Goal: Information Seeking & Learning: Learn about a topic

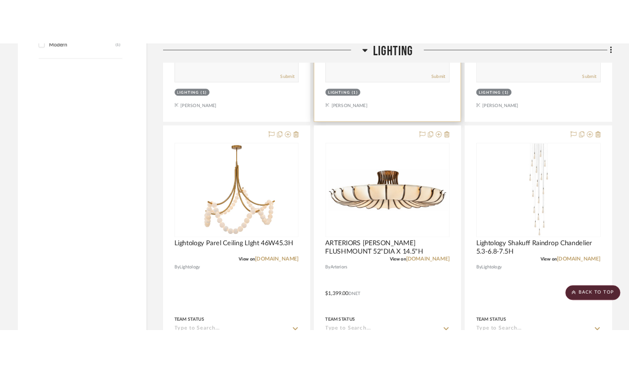
scroll to position [1482, 0]
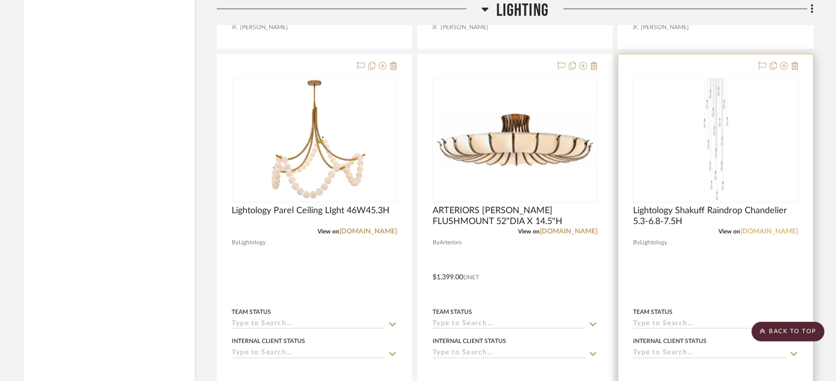
click at [774, 232] on link "[DOMAIN_NAME]" at bounding box center [770, 231] width 58 height 7
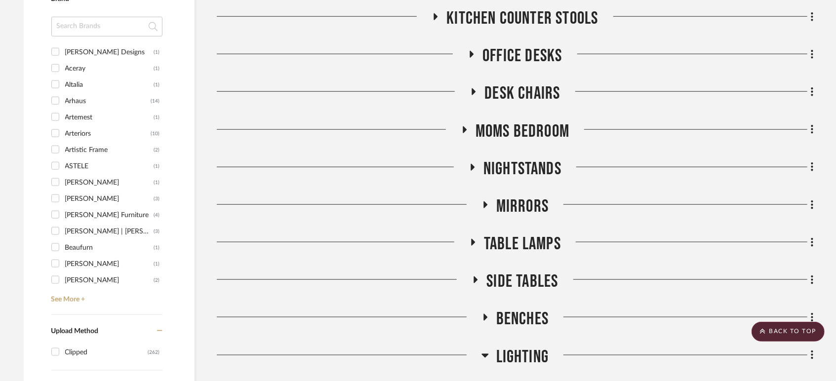
scroll to position [1043, 0]
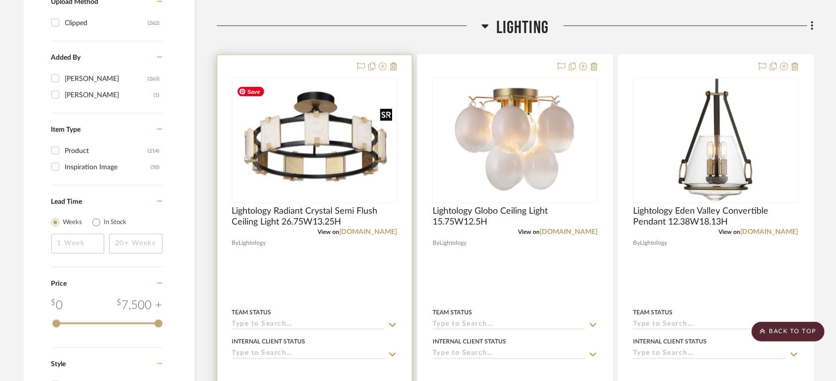
click at [320, 172] on img "0" at bounding box center [314, 140] width 163 height 117
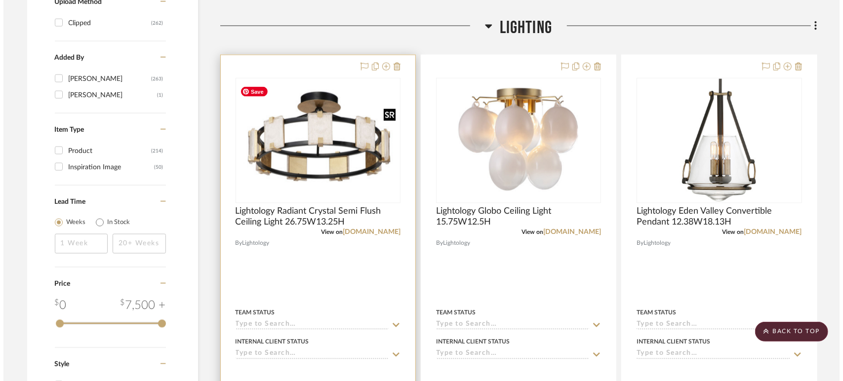
scroll to position [0, 0]
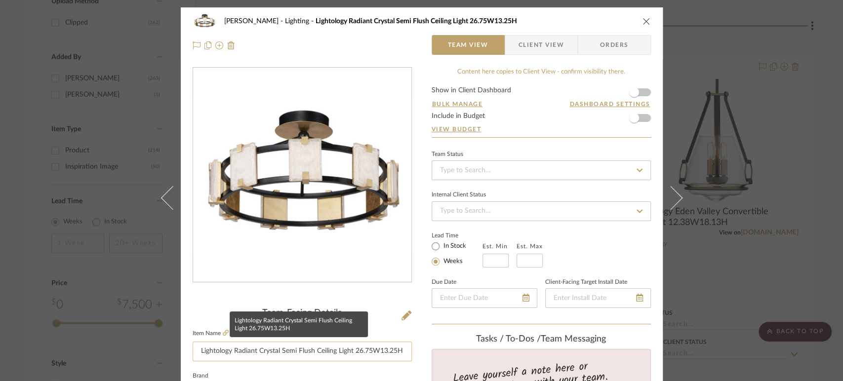
click at [376, 351] on input "Lightology Radiant Crystal Semi Flush Ceiling Light 26.75W13.25H" at bounding box center [302, 352] width 219 height 20
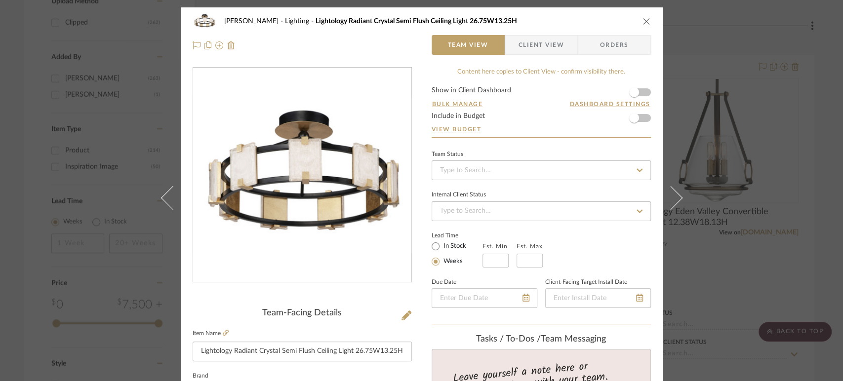
click at [635, 21] on icon "close" at bounding box center [647, 21] width 8 height 8
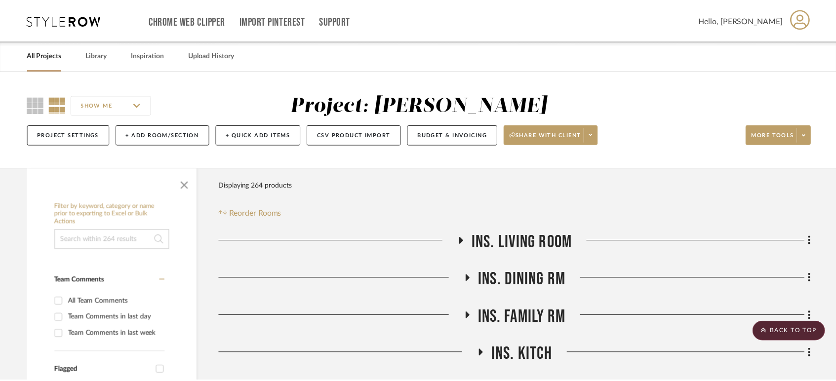
scroll to position [1043, 0]
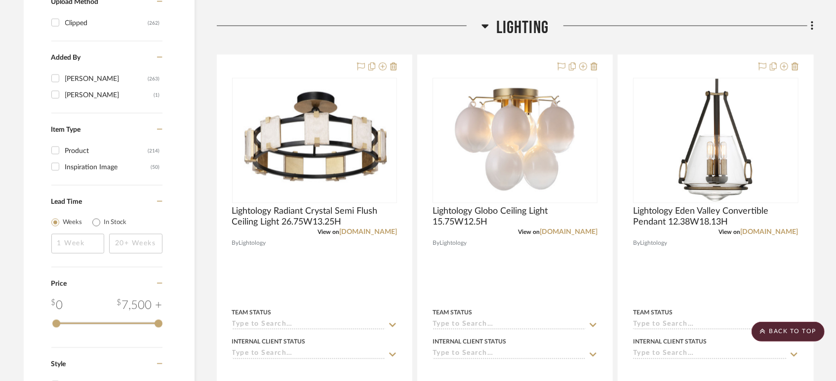
click at [539, 33] on span "Lighting" at bounding box center [522, 27] width 53 height 21
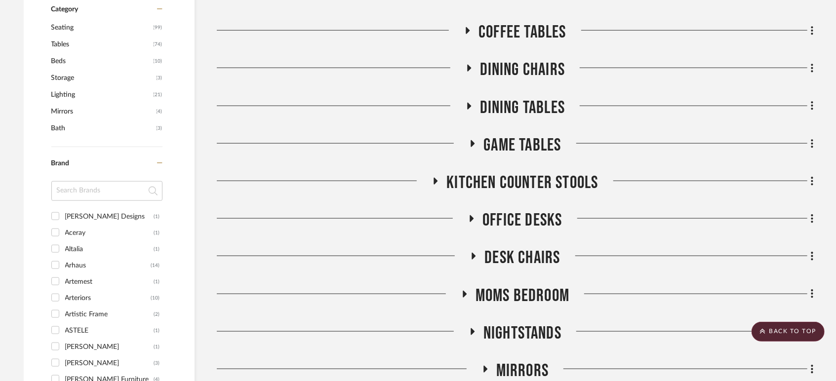
scroll to position [439, 0]
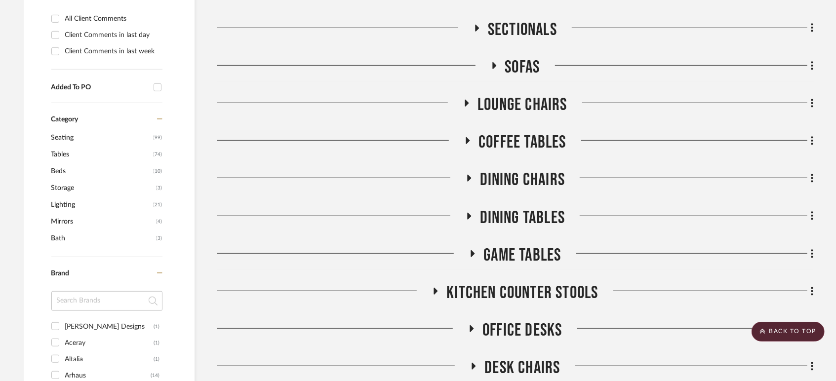
click at [500, 112] on span "Lounge Chairs" at bounding box center [523, 104] width 90 height 21
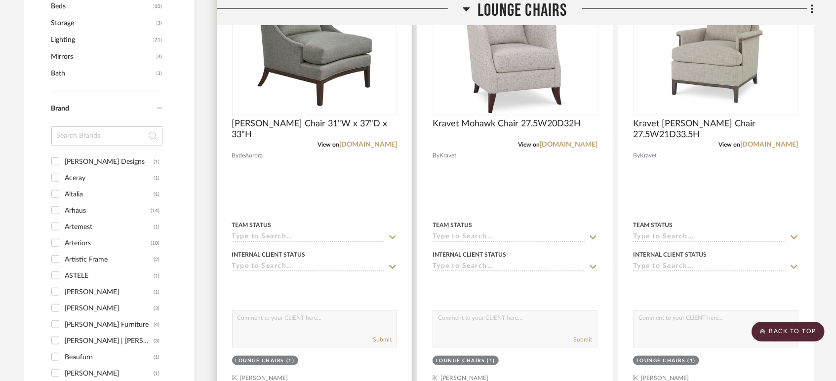
scroll to position [494, 0]
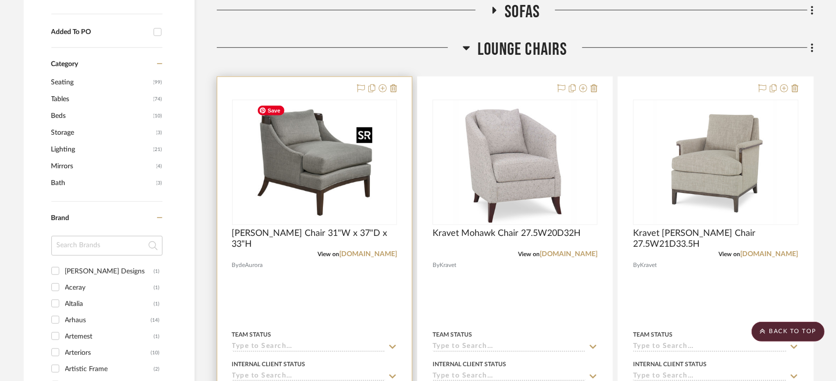
click at [0, 0] on img at bounding box center [0, 0] width 0 height 0
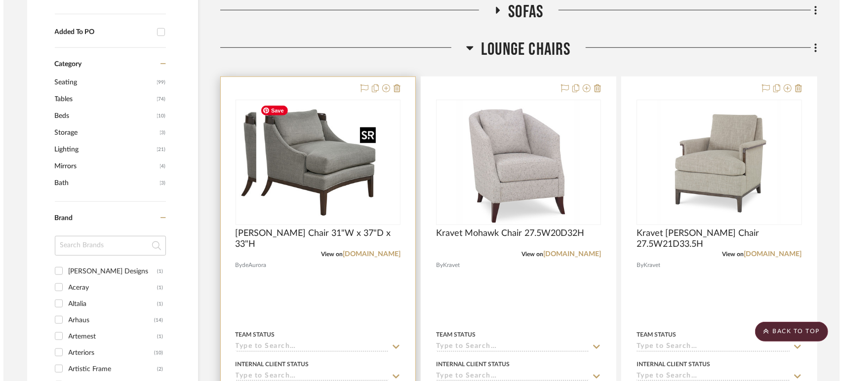
scroll to position [0, 0]
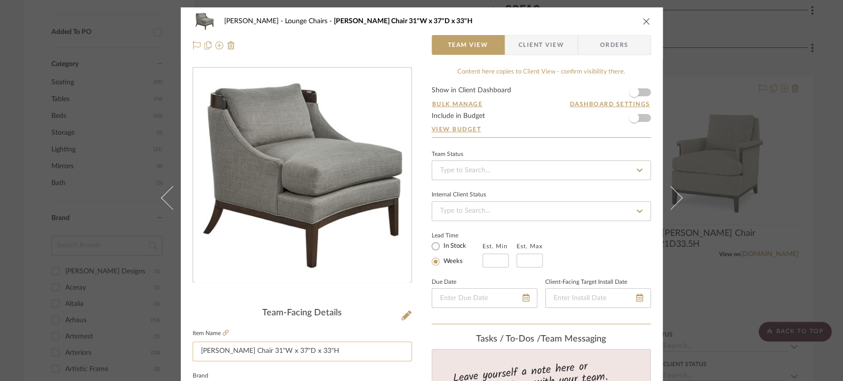
drag, startPoint x: 402, startPoint y: 347, endPoint x: 387, endPoint y: 350, distance: 15.1
click at [391, 348] on input "deAurora Marlon Chair 31"W x 37"D x 33"H" at bounding box center [302, 352] width 219 height 20
drag, startPoint x: 356, startPoint y: 355, endPoint x: 41, endPoint y: 343, distance: 314.9
click at [41, 343] on div "Boutross Lounge Chairs deAurora Marlon Chair 31"W x 37"D x 33"H Team View Clien…" at bounding box center [421, 190] width 843 height 381
click at [635, 21] on icon "close" at bounding box center [647, 21] width 8 height 8
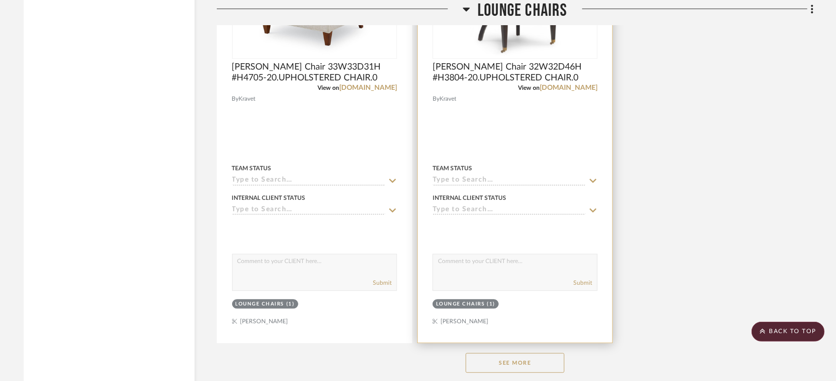
scroll to position [1646, 0]
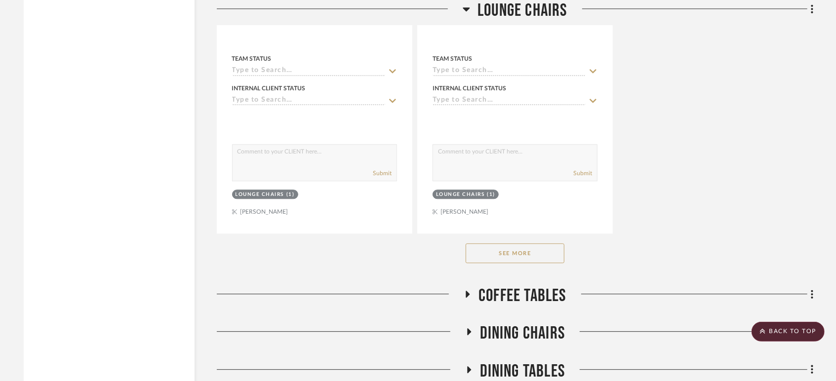
click at [526, 258] on button "See More" at bounding box center [515, 254] width 99 height 20
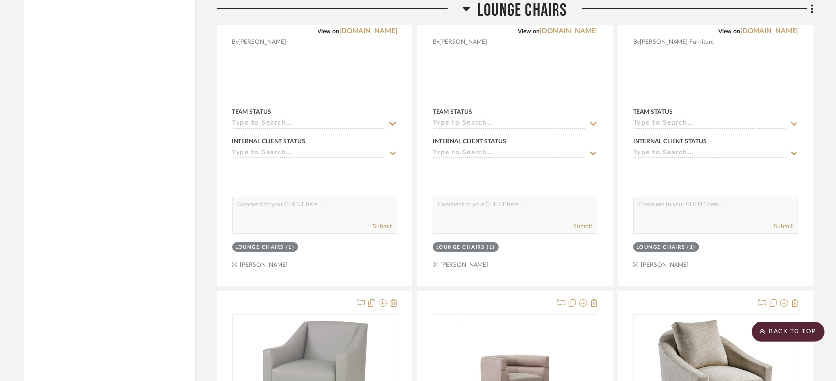
scroll to position [2689, 0]
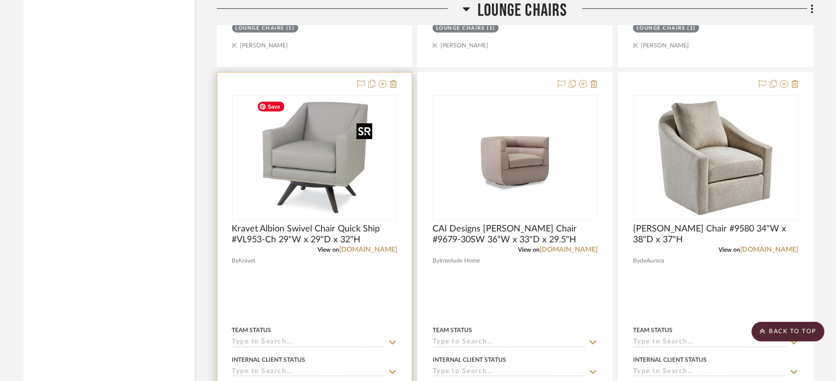
click at [0, 0] on img at bounding box center [0, 0] width 0 height 0
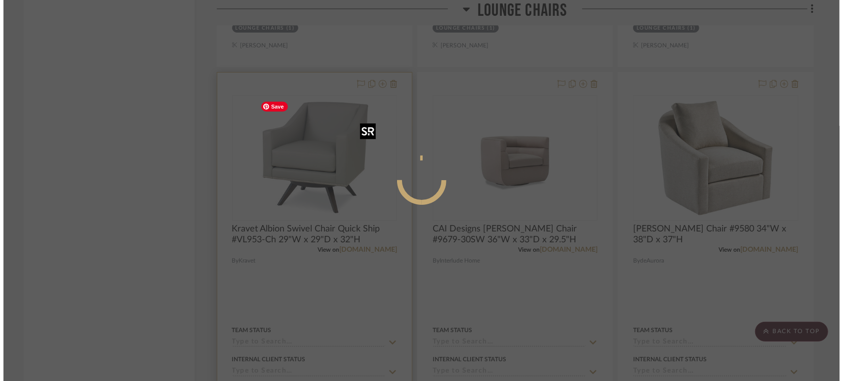
scroll to position [0, 0]
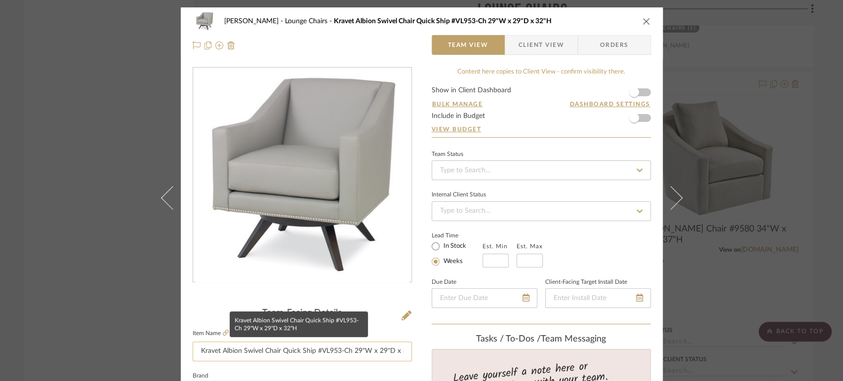
click at [295, 355] on input "Kravet Albion Swivel Chair Quick Ship #VL953-Ch 29"W x 29"D x 32"H" at bounding box center [302, 352] width 219 height 20
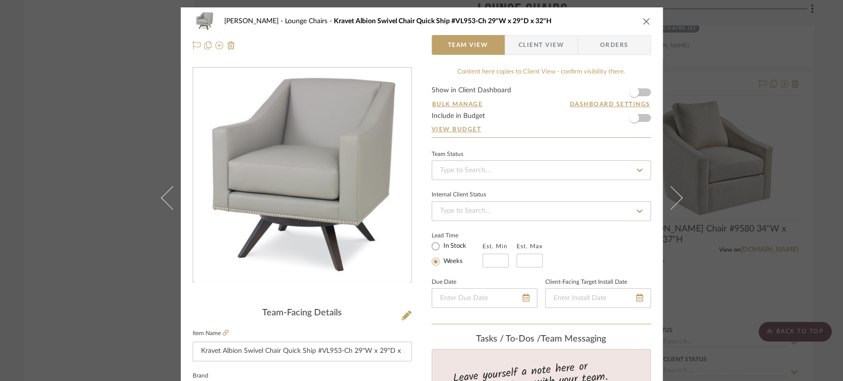
drag, startPoint x: 649, startPoint y: 15, endPoint x: 639, endPoint y: 22, distance: 11.8
click at [635, 19] on div "Boutross Lounge Chairs Kravet Albion Swivel Chair Quick Ship #VL953-Ch 29"W x 2…" at bounding box center [422, 33] width 482 height 52
click at [635, 22] on icon "close" at bounding box center [647, 21] width 8 height 8
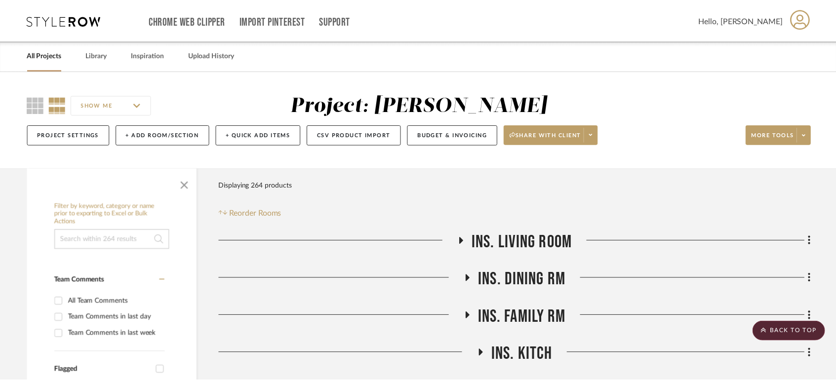
scroll to position [2689, 0]
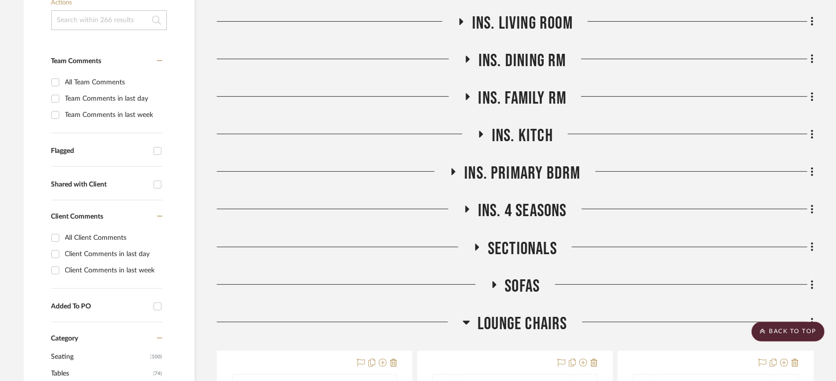
scroll to position [274, 0]
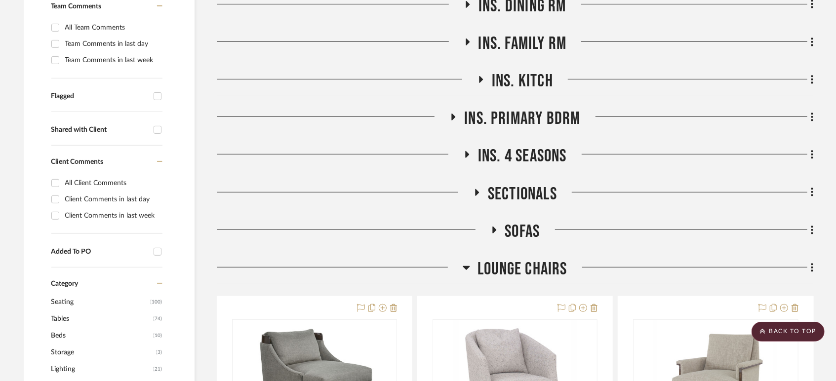
click at [487, 265] on span "Lounge Chairs" at bounding box center [523, 269] width 90 height 21
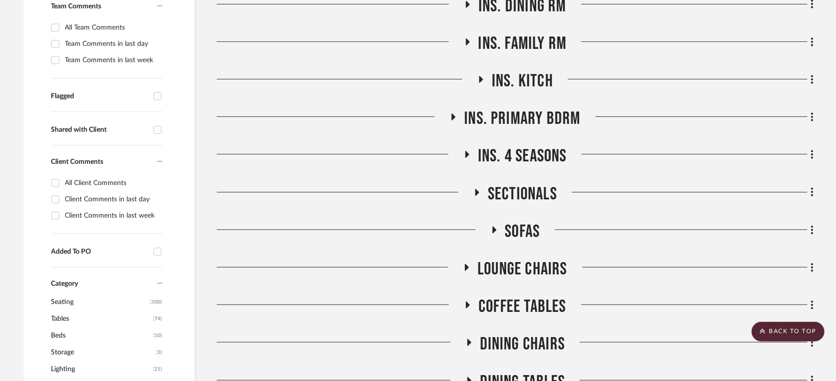
scroll to position [384, 0]
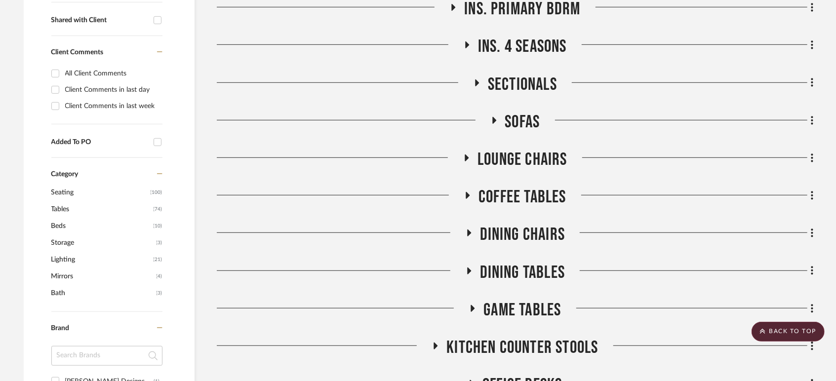
click at [498, 236] on span "Dining Chairs" at bounding box center [522, 234] width 85 height 21
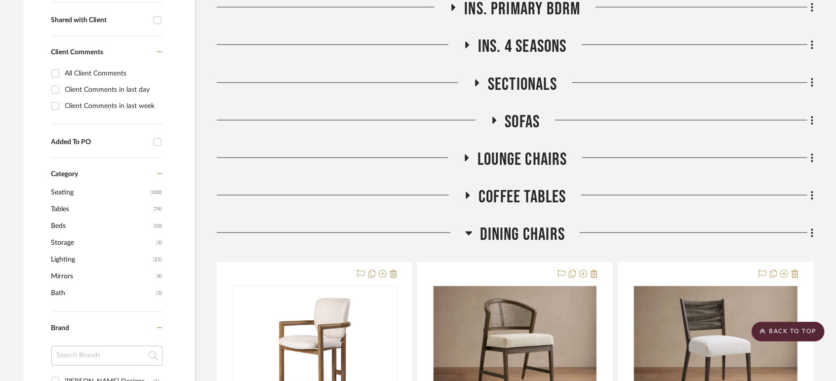
scroll to position [549, 0]
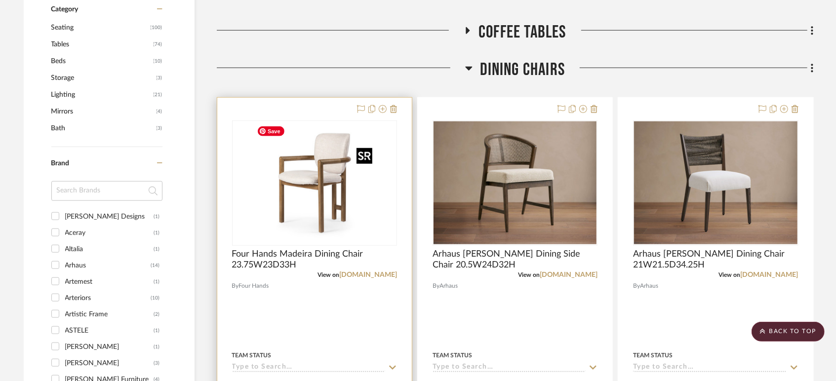
click at [0, 0] on img at bounding box center [0, 0] width 0 height 0
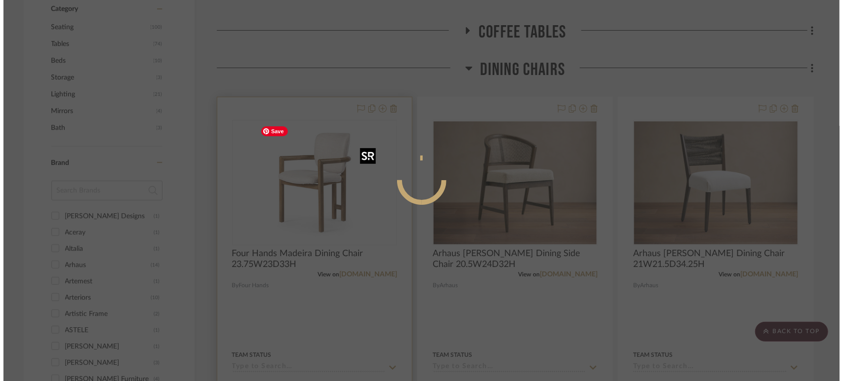
scroll to position [0, 0]
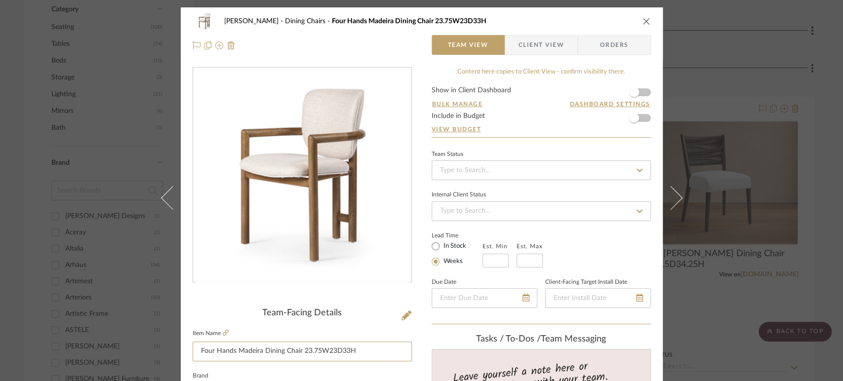
drag, startPoint x: 364, startPoint y: 352, endPoint x: 141, endPoint y: 352, distance: 223.3
click at [141, 352] on div "Boutross Dining Chairs Four Hands Madeira Dining Chair 23.75W23D33H Team View C…" at bounding box center [421, 190] width 843 height 381
drag, startPoint x: 642, startPoint y: 20, endPoint x: 657, endPoint y: 0, distance: 25.4
click at [643, 20] on icon "close" at bounding box center [647, 21] width 8 height 8
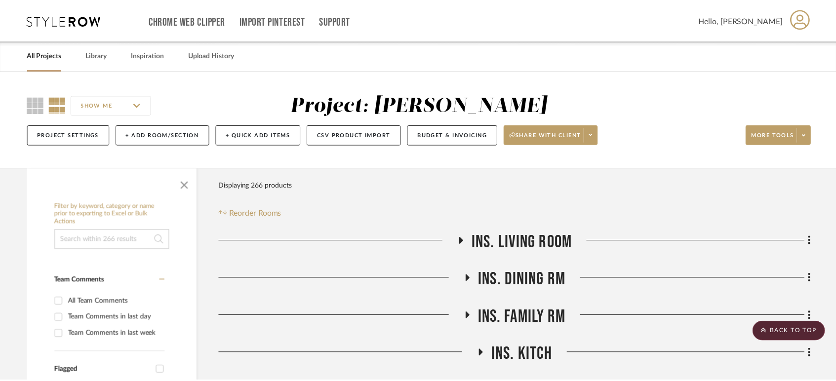
scroll to position [549, 0]
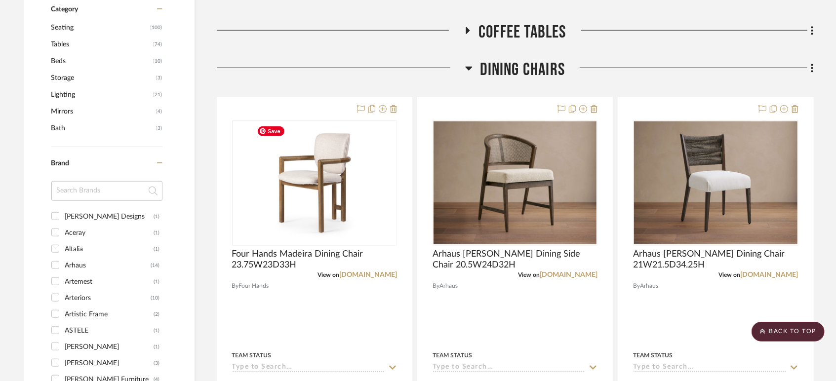
click at [508, 69] on span "Dining Chairs" at bounding box center [522, 69] width 85 height 21
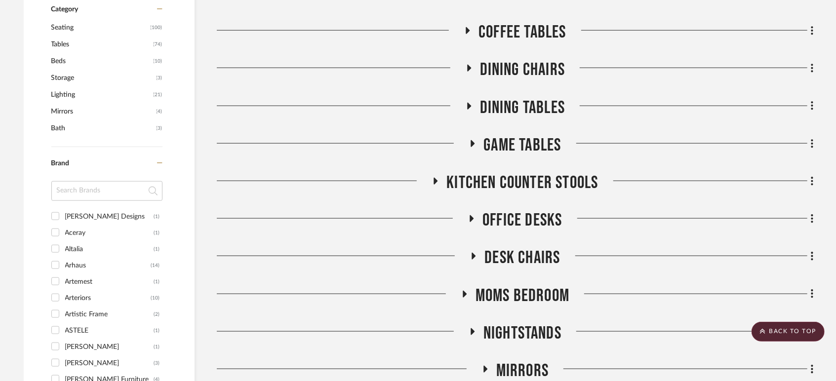
click at [512, 101] on span "Dining Tables" at bounding box center [522, 107] width 85 height 21
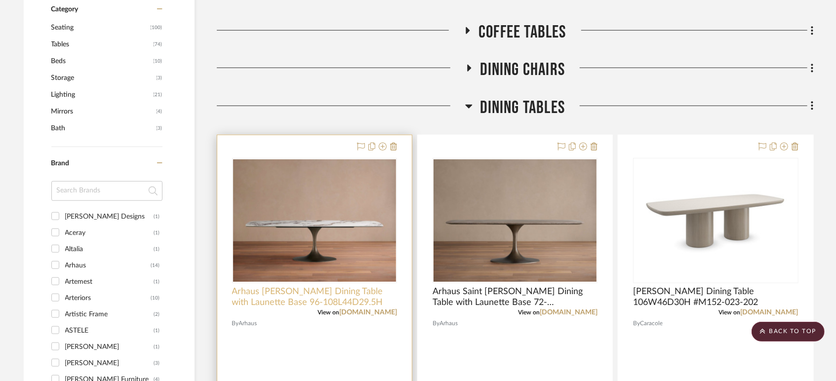
click at [353, 297] on span "Arhaus [PERSON_NAME] Dining Table with Launette Base 96-108L44D29.5H" at bounding box center [314, 297] width 165 height 22
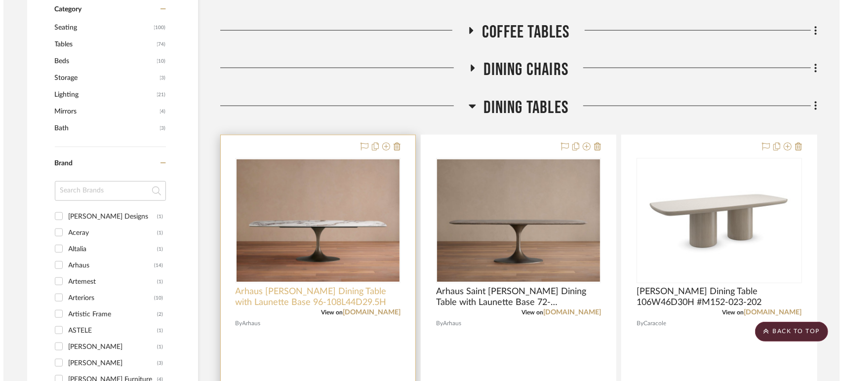
scroll to position [0, 0]
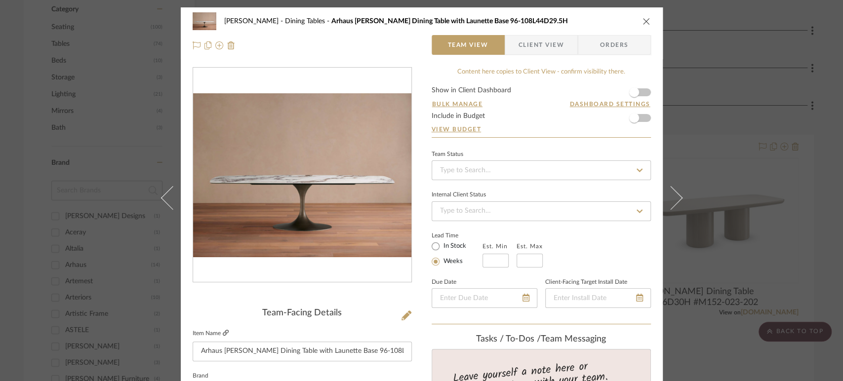
click at [223, 331] on icon at bounding box center [226, 333] width 6 height 6
click at [645, 23] on icon "close" at bounding box center [647, 21] width 8 height 8
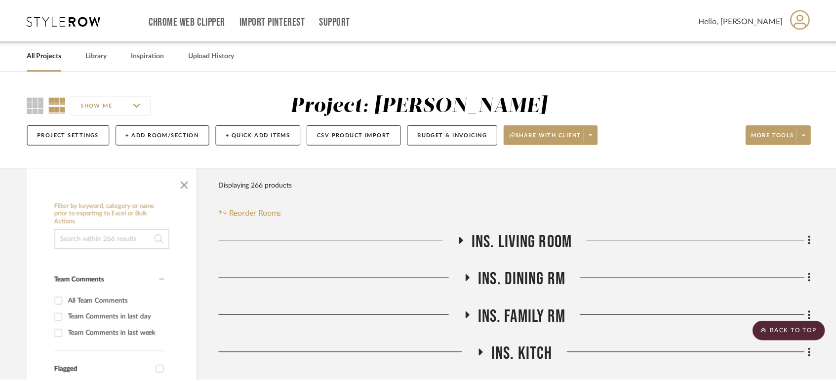
scroll to position [549, 0]
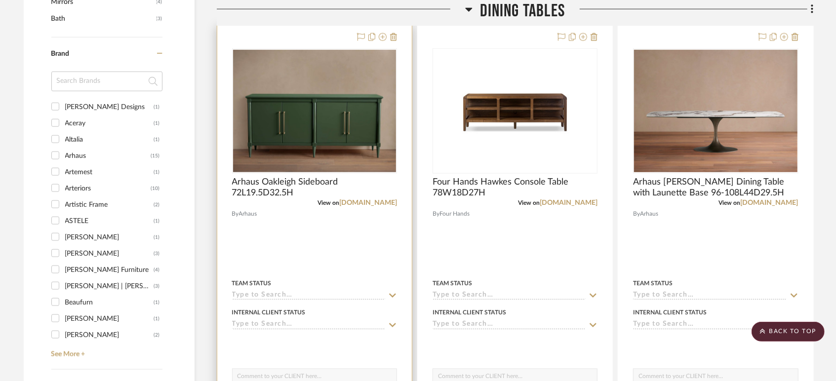
scroll to position [713, 0]
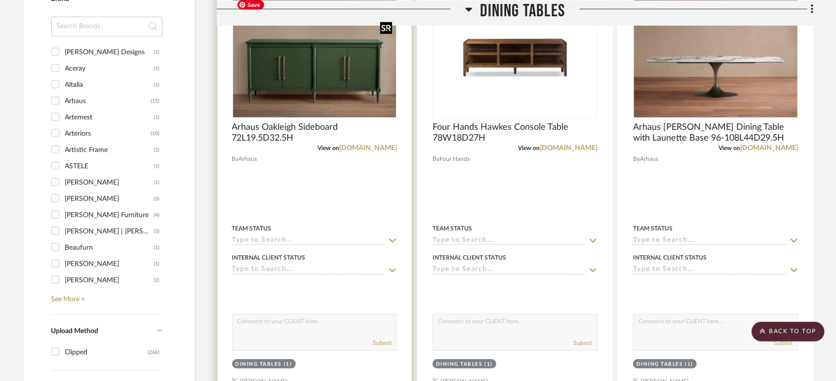
click at [317, 62] on img "0" at bounding box center [314, 56] width 163 height 122
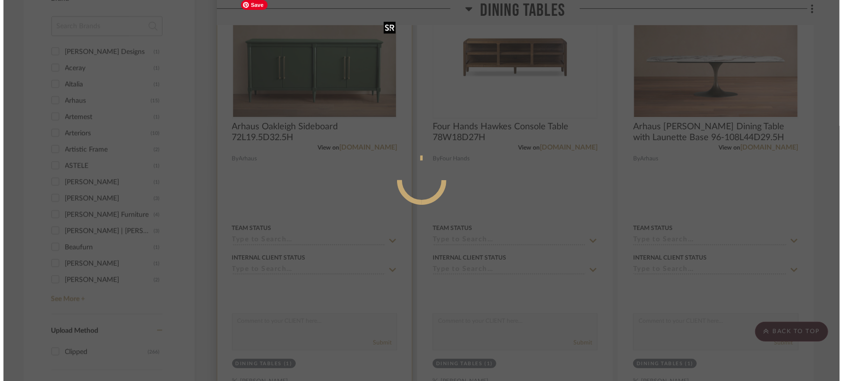
scroll to position [0, 0]
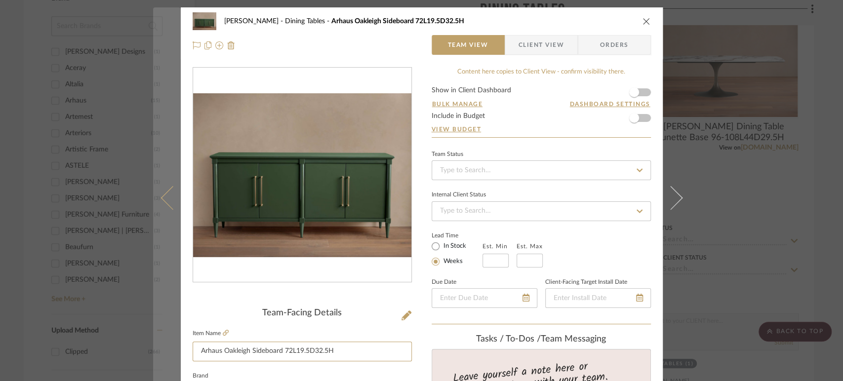
drag, startPoint x: 338, startPoint y: 351, endPoint x: 152, endPoint y: 354, distance: 185.7
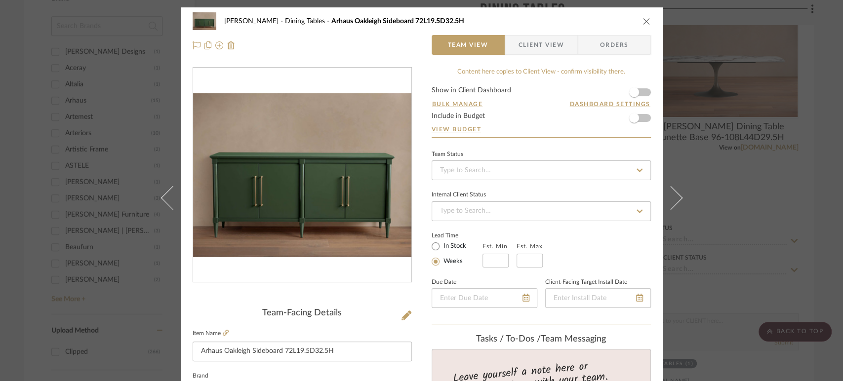
click at [643, 19] on icon "close" at bounding box center [647, 21] width 8 height 8
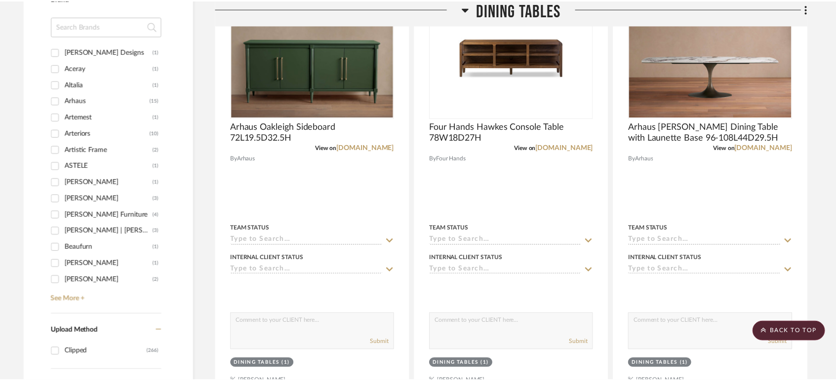
scroll to position [713, 0]
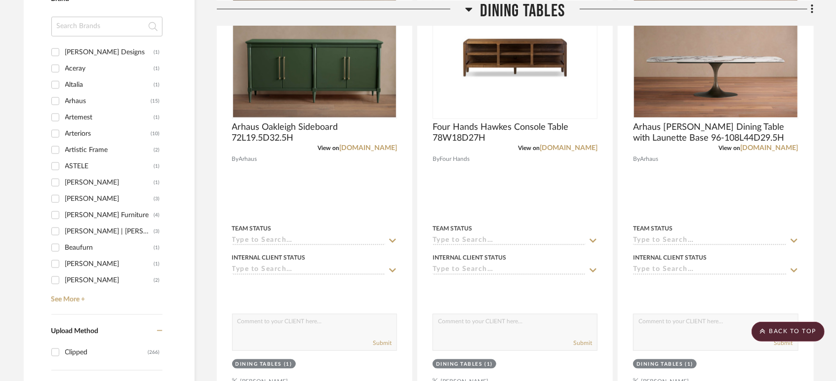
click at [537, 4] on span "Dining Tables" at bounding box center [522, 10] width 85 height 21
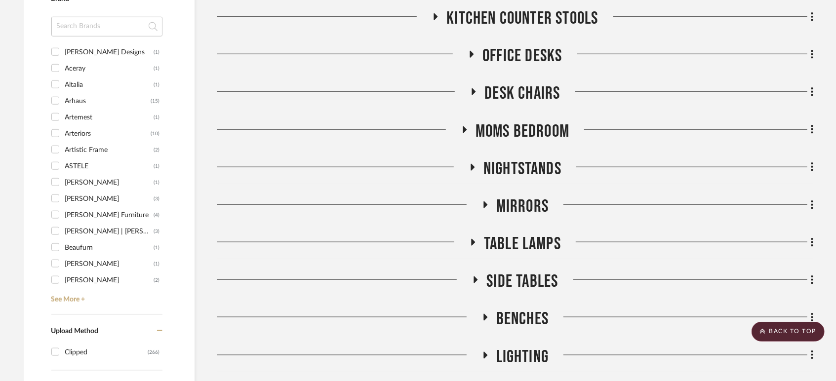
click at [525, 55] on span "Office Desks" at bounding box center [523, 55] width 80 height 21
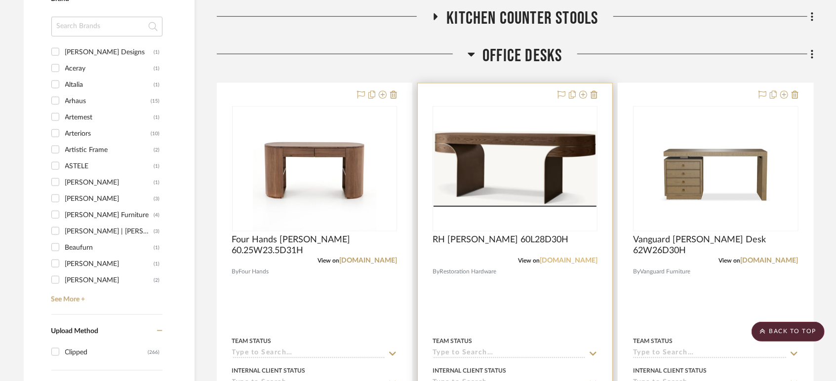
click at [592, 261] on link "[DOMAIN_NAME]" at bounding box center [569, 260] width 58 height 7
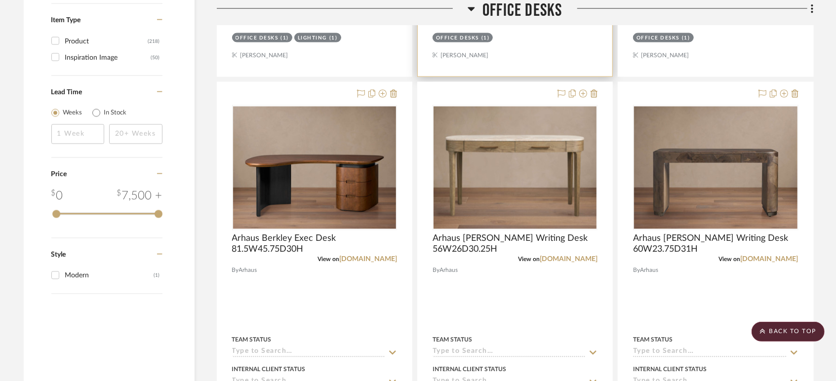
scroll to position [1262, 0]
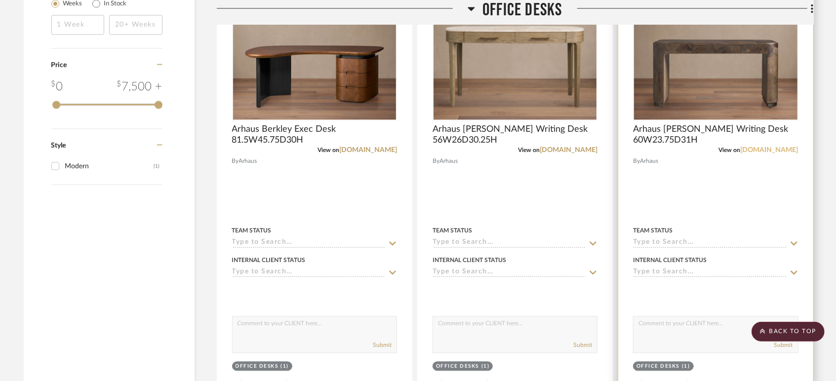
click at [773, 150] on link "[DOMAIN_NAME]" at bounding box center [770, 150] width 58 height 7
